Goal: Task Accomplishment & Management: Use online tool/utility

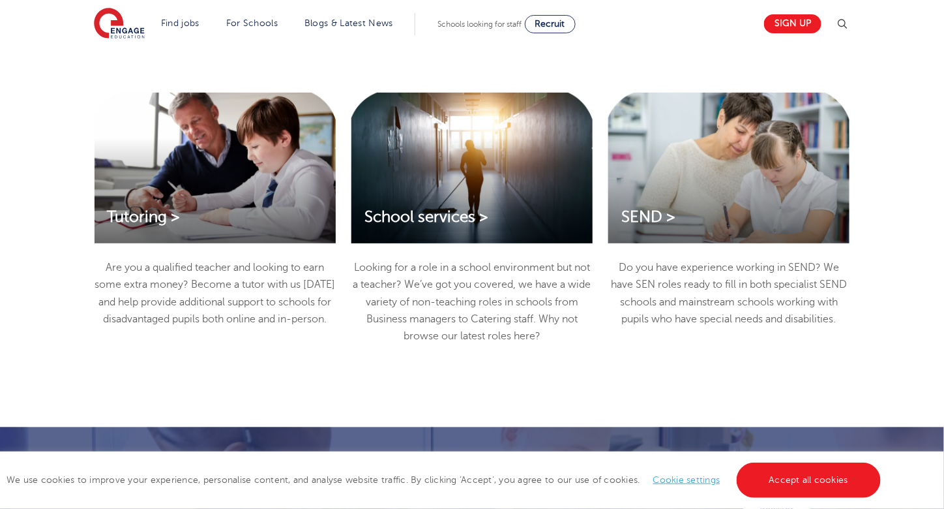
scroll to position [1788, 0]
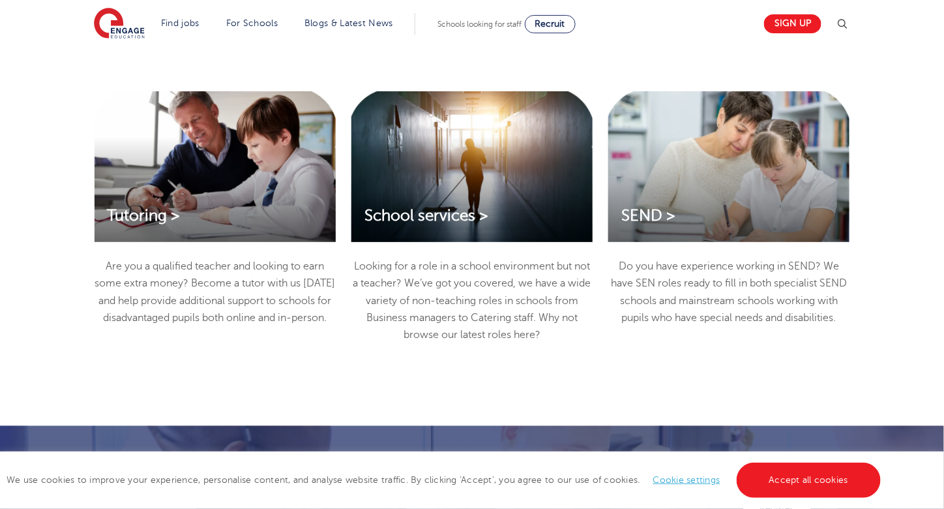
click at [853, 190] on div "SEND > Do you have experience working in SEND? We have SEN roles ready to fill …" at bounding box center [728, 223] width 257 height 265
click at [815, 183] on div "SEND >" at bounding box center [728, 166] width 241 height 151
click at [644, 216] on span "SEND >" at bounding box center [648, 216] width 54 height 18
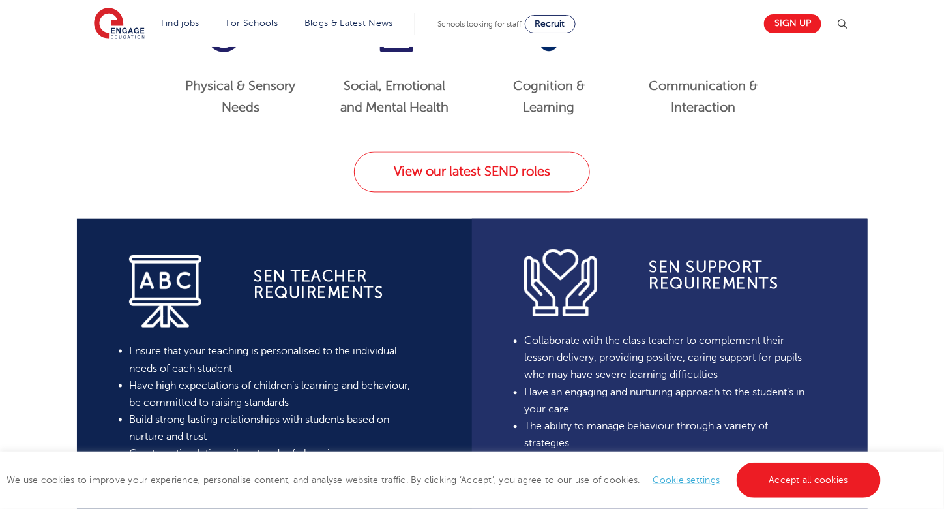
scroll to position [780, 0]
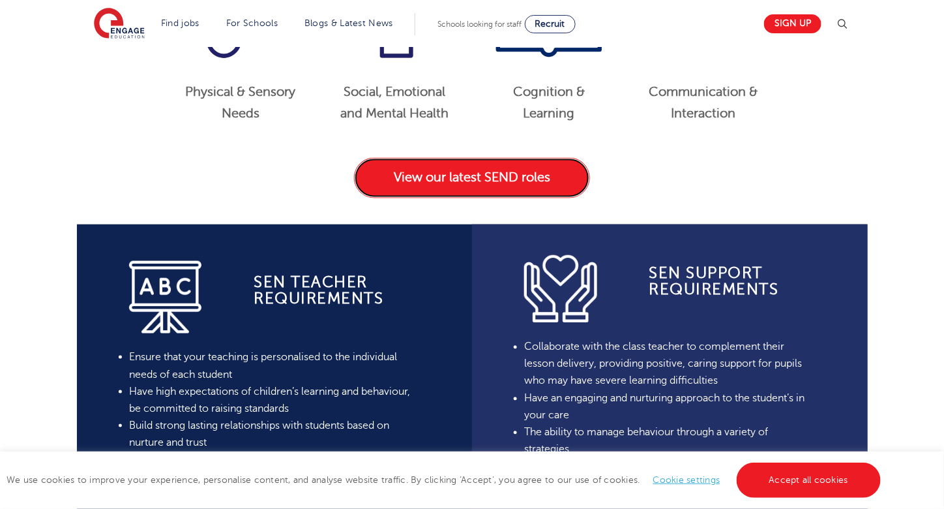
click at [432, 177] on link "View our latest SEND roles" at bounding box center [472, 178] width 236 height 40
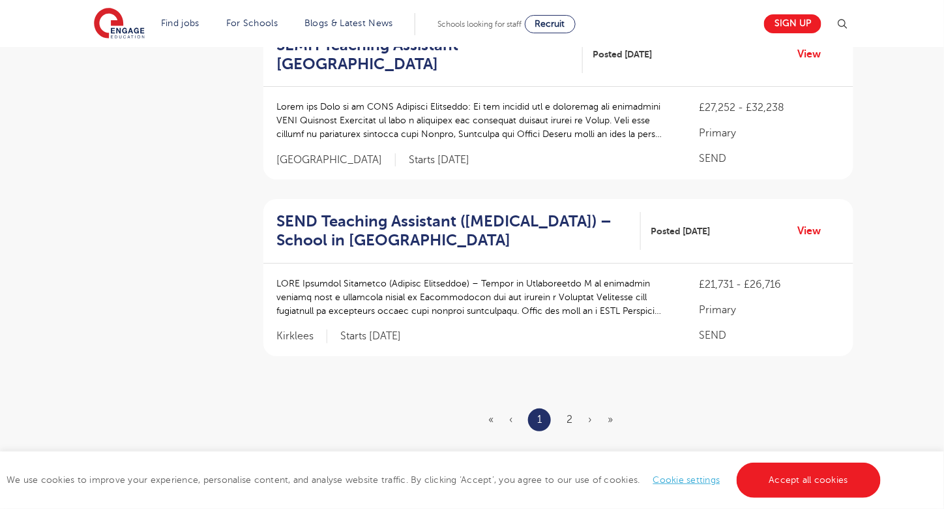
scroll to position [1569, 0]
click at [568, 412] on link "2" at bounding box center [570, 418] width 6 height 12
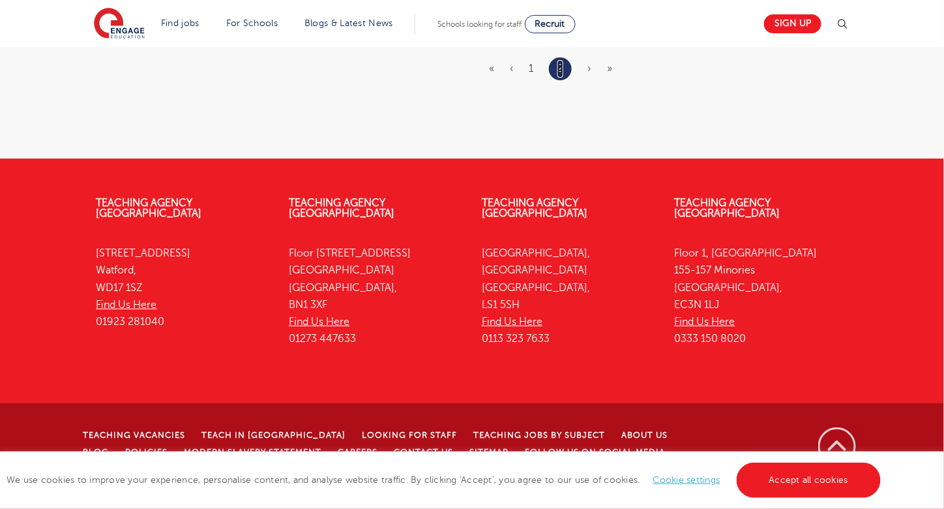
scroll to position [0, 0]
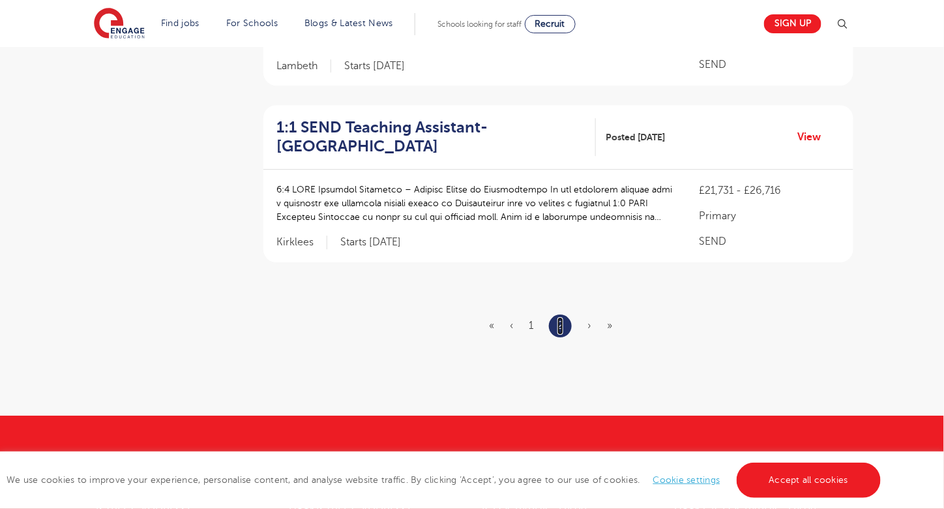
scroll to position [1284, 0]
